Goal: Information Seeking & Learning: Learn about a topic

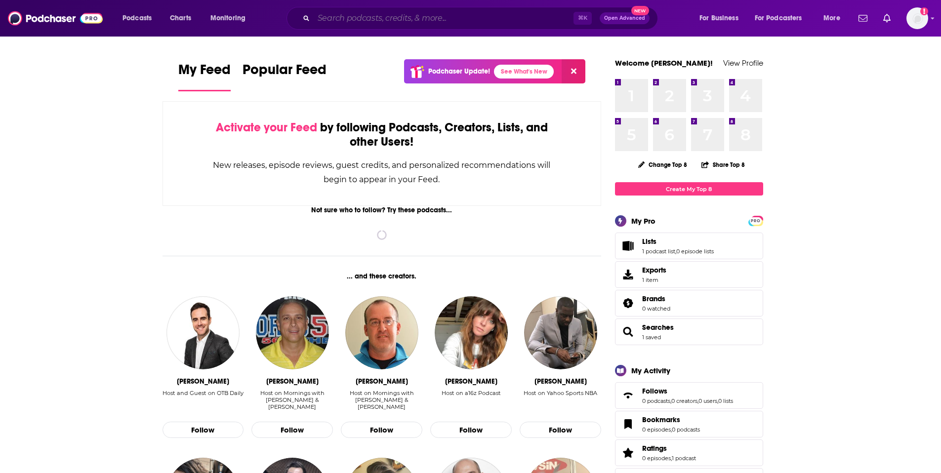
click at [378, 21] on input "Search podcasts, credits, & more..." at bounding box center [444, 18] width 260 height 16
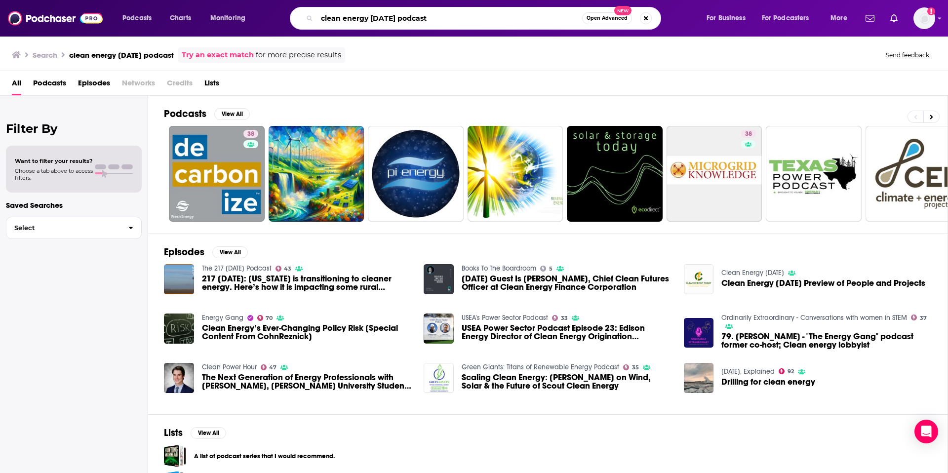
click at [376, 25] on input "clean energy [DATE] podcast" at bounding box center [449, 18] width 265 height 16
click at [409, 25] on input "clean energy [DATE] podcast" at bounding box center [449, 18] width 265 height 16
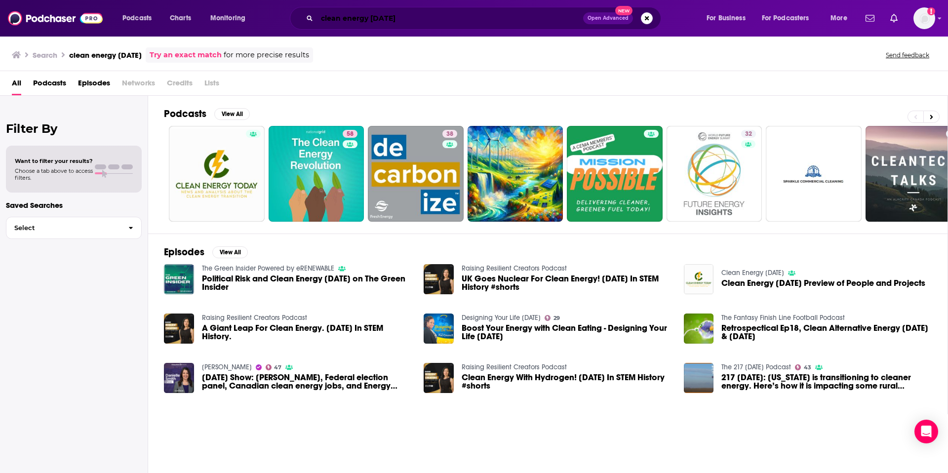
click at [399, 21] on input "clean energy [DATE]" at bounding box center [450, 18] width 266 height 16
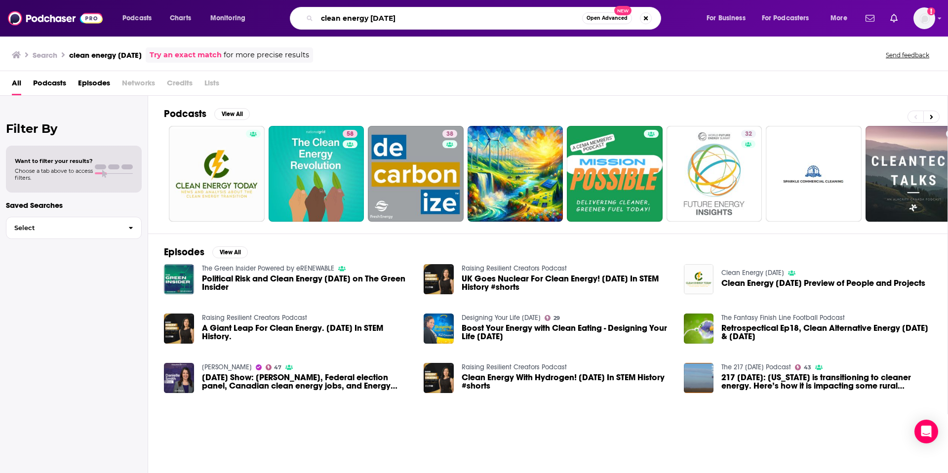
click at [399, 21] on input "clean energy [DATE]" at bounding box center [449, 18] width 265 height 16
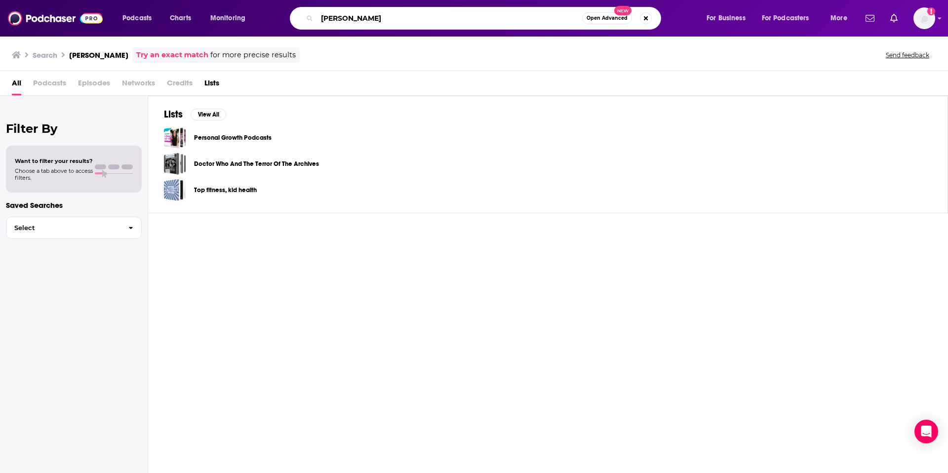
click at [350, 23] on input "[PERSON_NAME]" at bounding box center [449, 18] width 265 height 16
type input "[PERSON_NAME]"
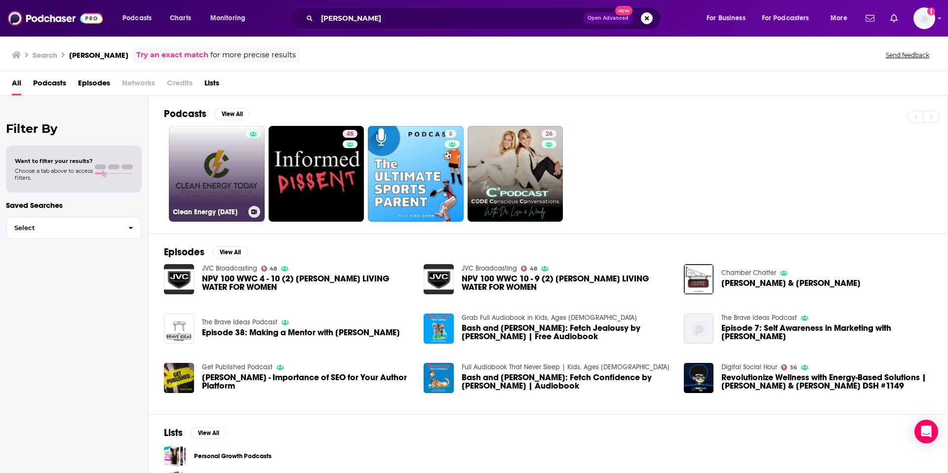
click at [221, 153] on link "Clean Energy [DATE]" at bounding box center [217, 174] width 96 height 96
